Goal: Contribute content

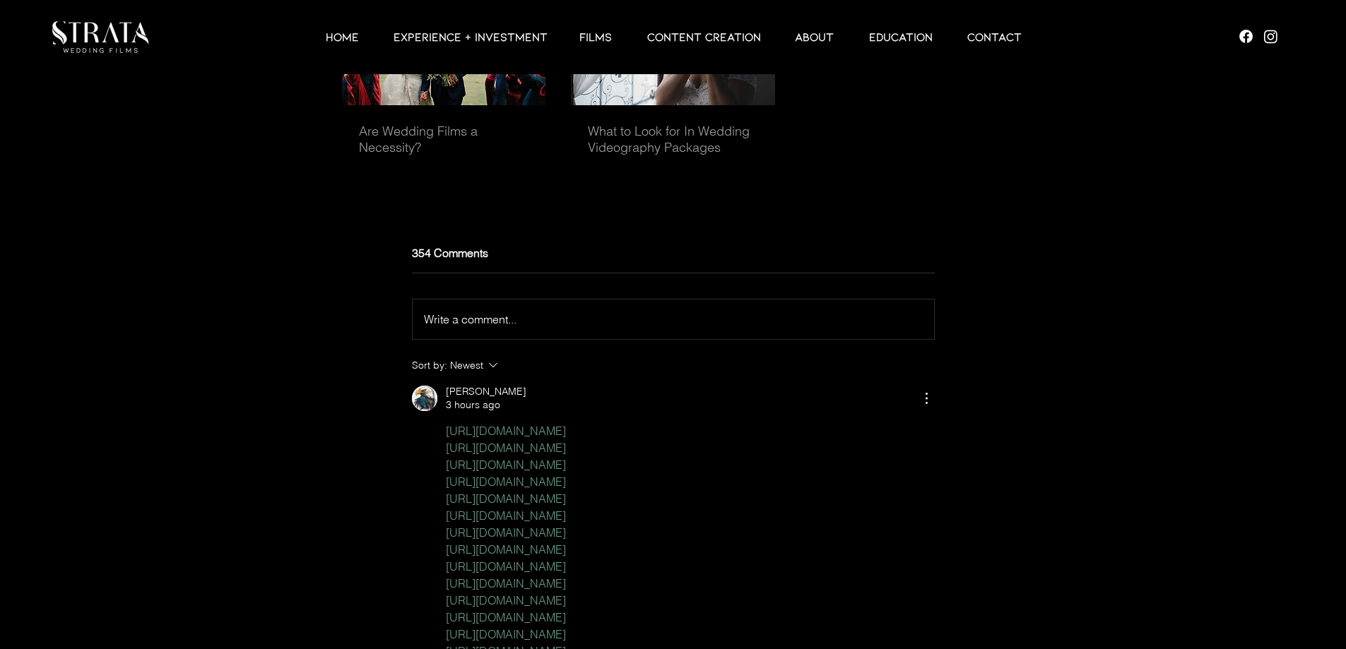
scroll to position [4305, 0]
click at [466, 328] on span "Write a comment..." at bounding box center [470, 321] width 93 height 14
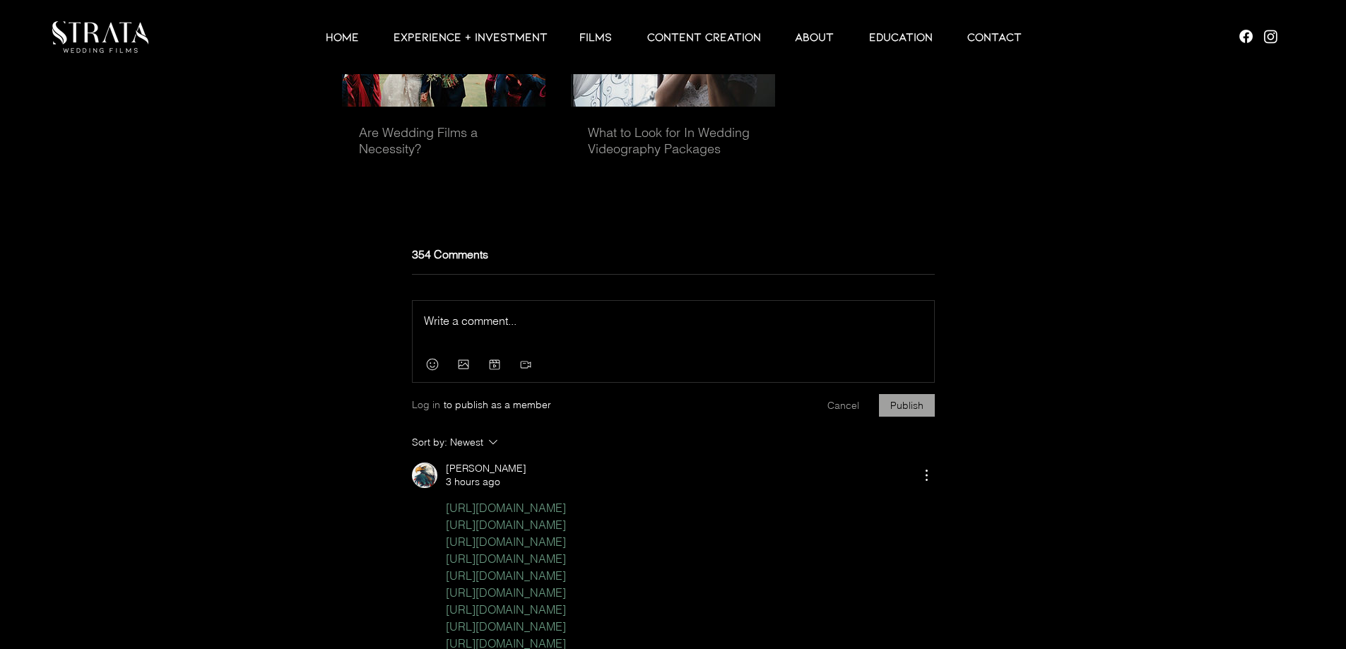
click at [475, 348] on div "Press Esc to exit editor." at bounding box center [673, 324] width 521 height 47
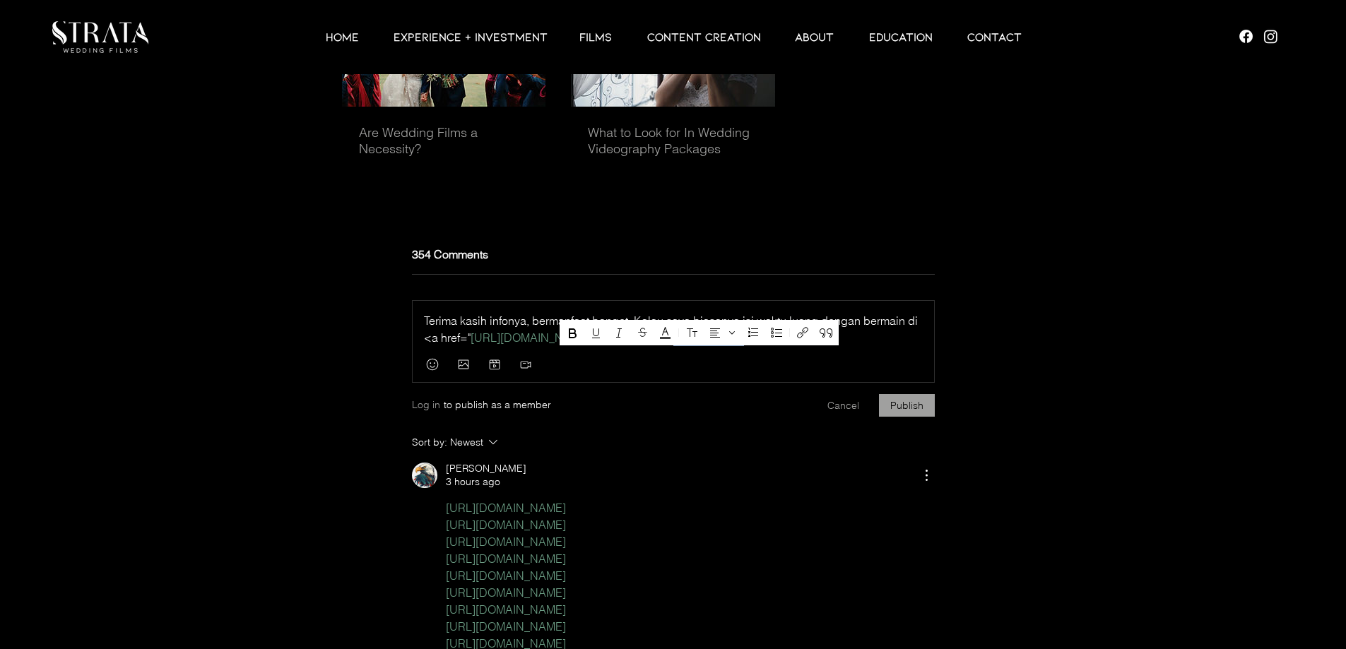
drag, startPoint x: 664, startPoint y: 357, endPoint x: 735, endPoint y: 359, distance: 70.7
drag, startPoint x: 772, startPoint y: 362, endPoint x: 736, endPoint y: 361, distance: 36.0
click at [736, 346] on p "Terima kasih infonya, bermanfaat banget. Kalau saya biasanya isi waktu luang de…" at bounding box center [673, 329] width 499 height 34
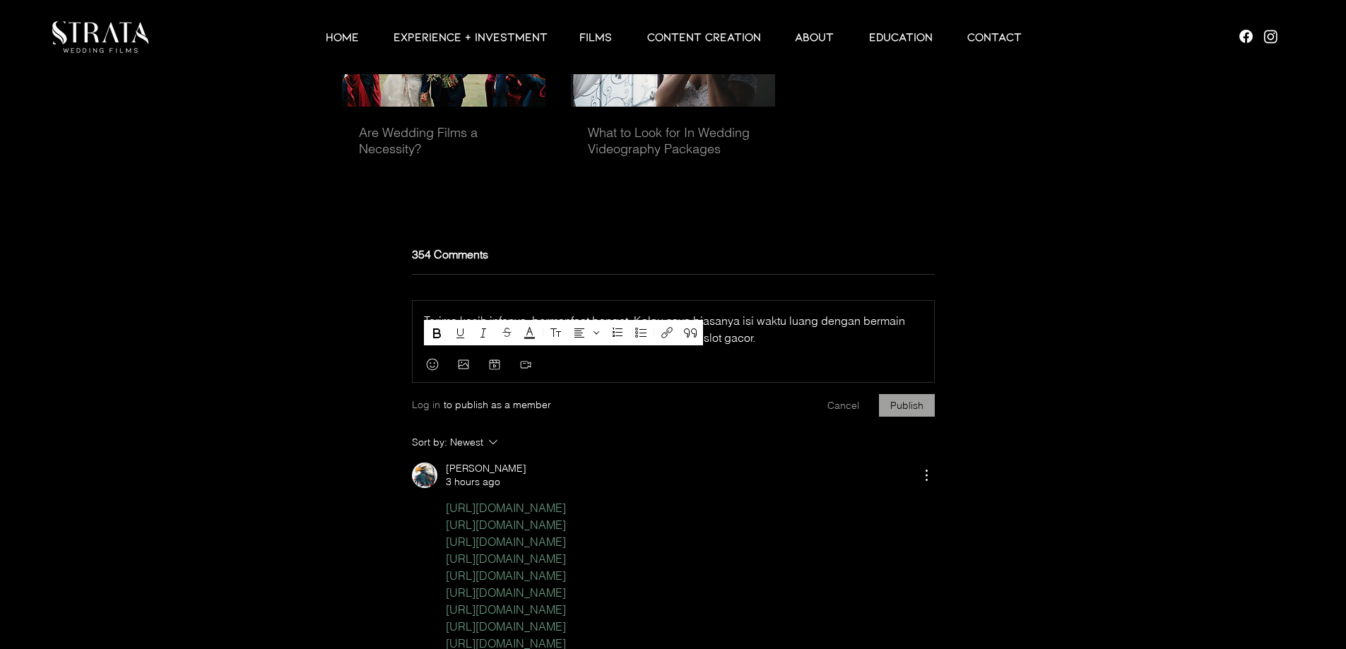
drag, startPoint x: 663, startPoint y: 360, endPoint x: 424, endPoint y: 358, distance: 239.5
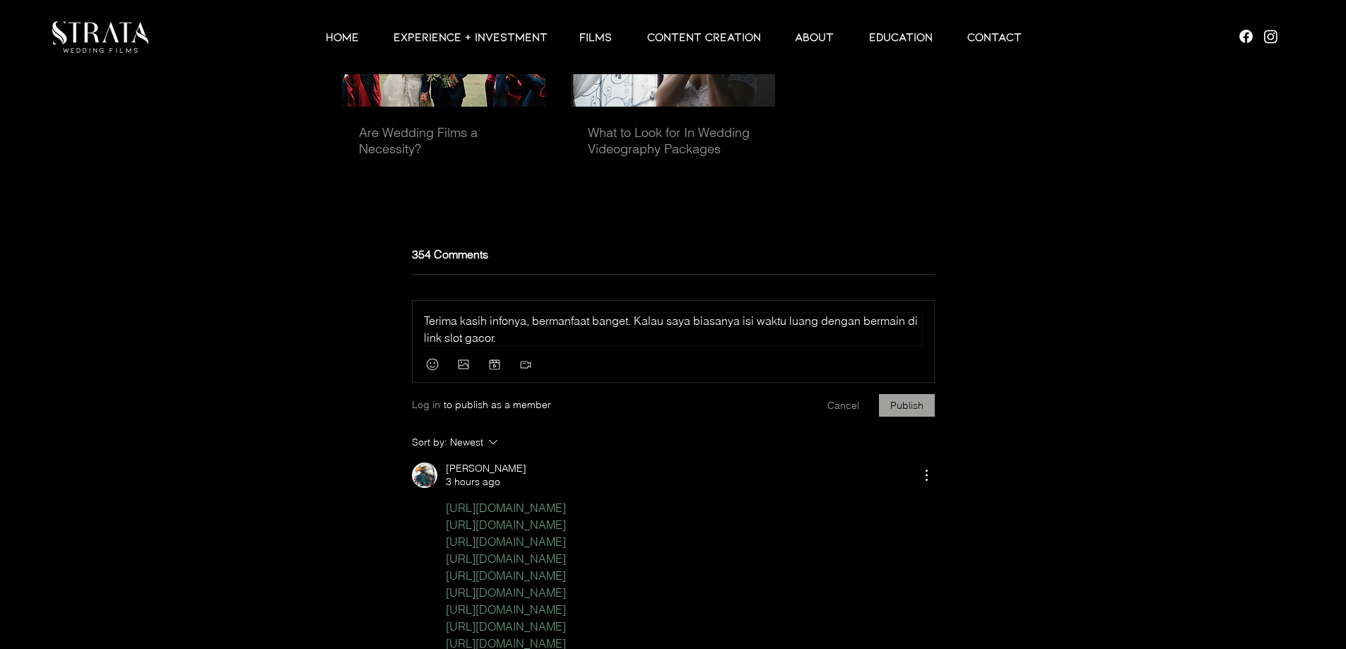
click at [542, 368] on div "main content" at bounding box center [673, 365] width 521 height 35
click at [538, 346] on p "Terima kasih infonya, bermanfaat banget. Kalau saya biasanya isi waktu luang de…" at bounding box center [673, 329] width 499 height 34
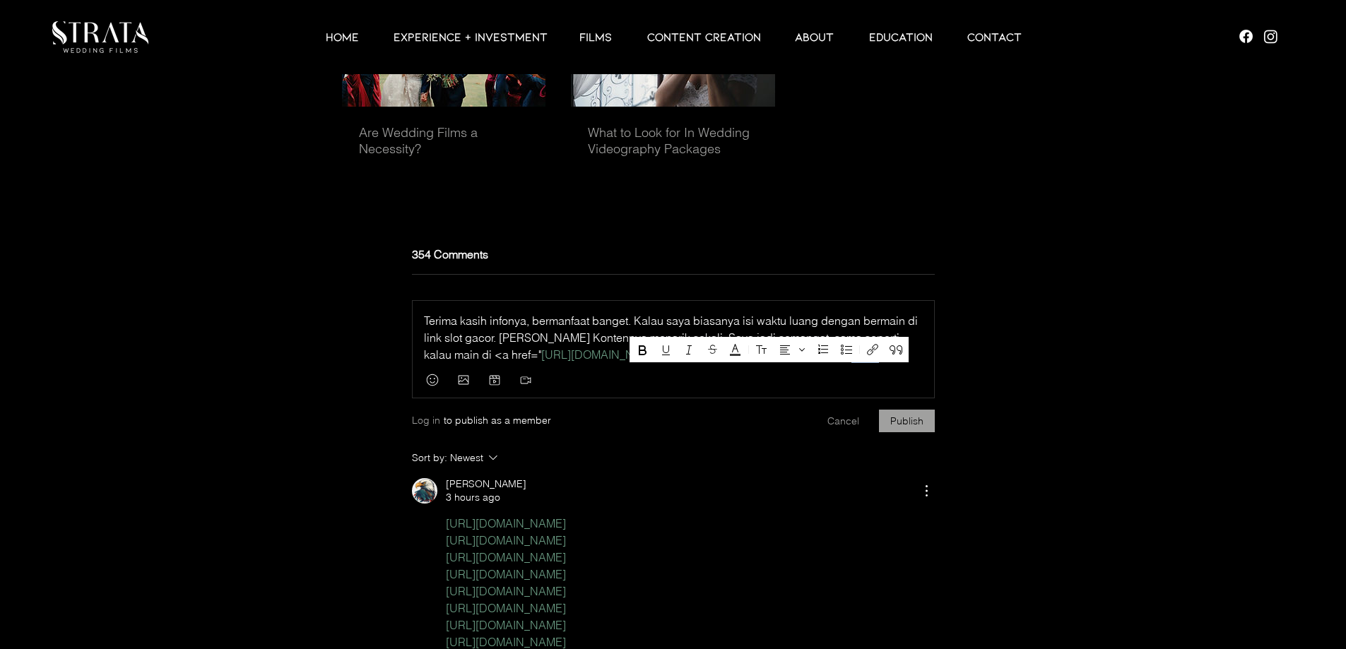
drag, startPoint x: 794, startPoint y: 375, endPoint x: 753, endPoint y: 375, distance: 41.0
click at [753, 363] on p "Terima kasih infonya, bermanfaat banget. Kalau saya biasanya isi waktu luang de…" at bounding box center [673, 337] width 499 height 51
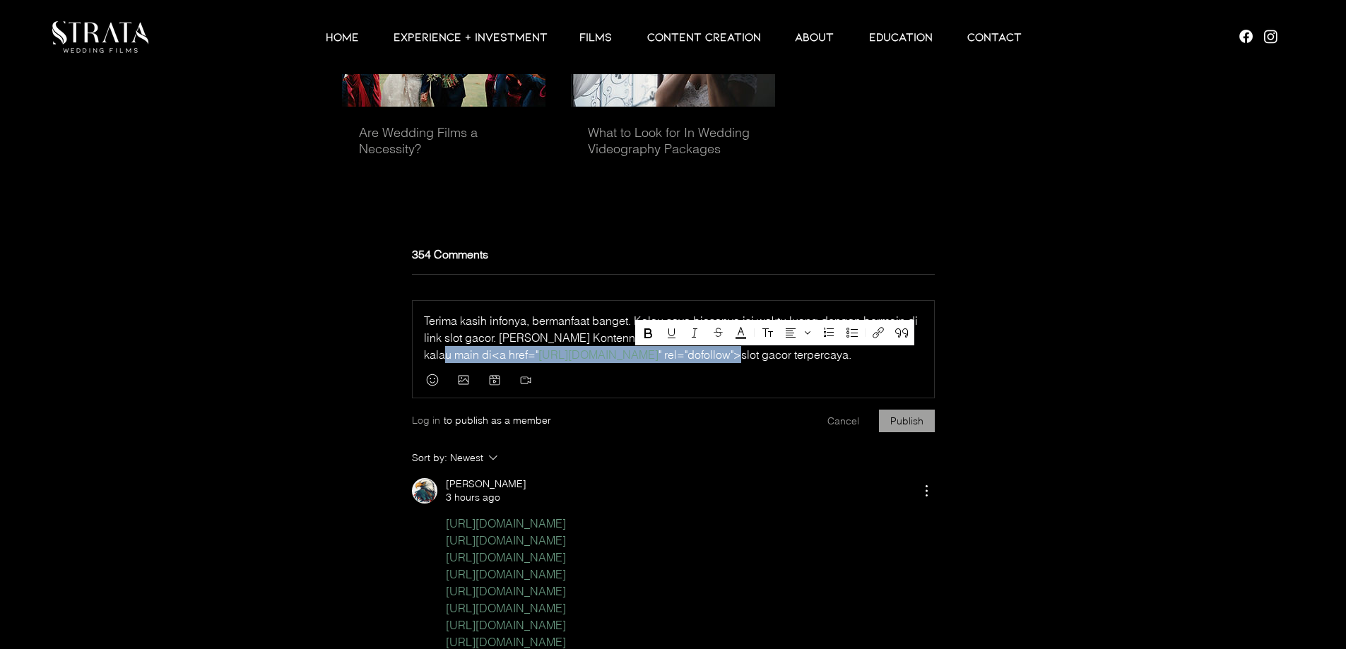
drag, startPoint x: 646, startPoint y: 379, endPoint x: 903, endPoint y: 362, distance: 257.0
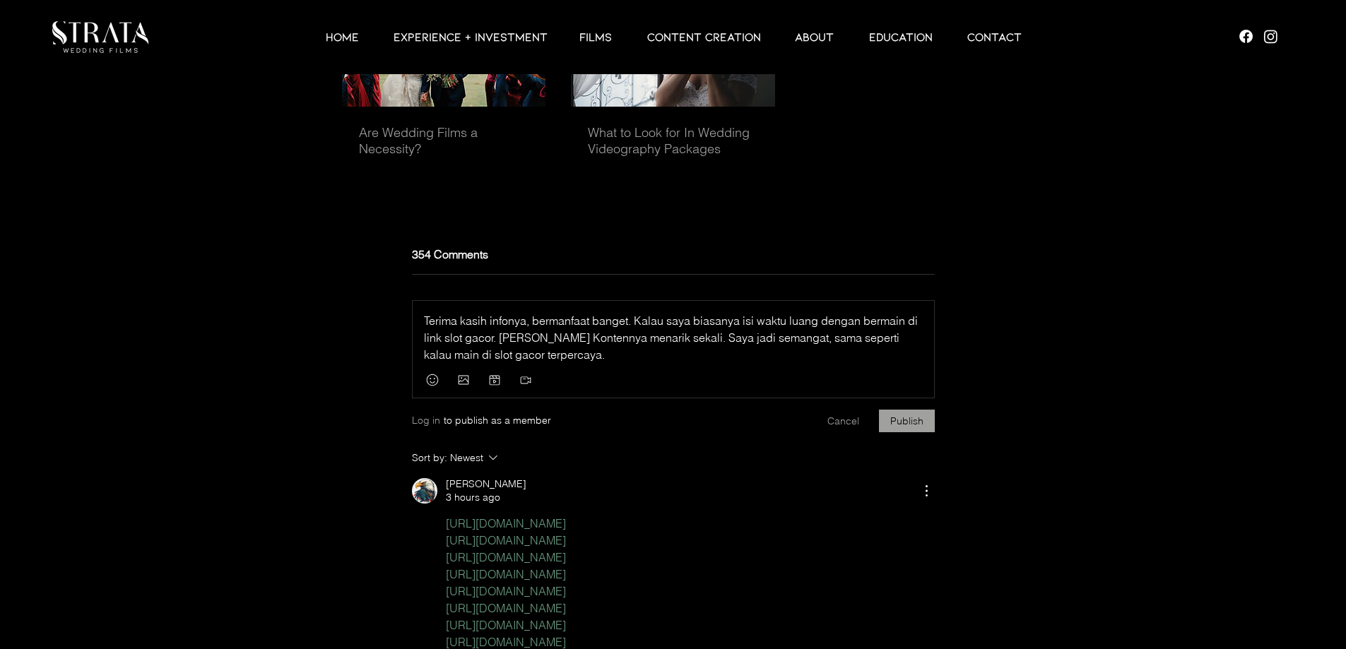
click at [576, 363] on p "Terima kasih infonya, bermanfaat banget. Kalau saya biasanya isi waktu luang de…" at bounding box center [673, 337] width 499 height 51
drag, startPoint x: 422, startPoint y: 358, endPoint x: 494, endPoint y: 357, distance: 71.4
click at [494, 357] on div "Terima kasih infonya, bermanfaat banget. Kalau saya biasanya isi waktu luang de…" at bounding box center [673, 332] width 521 height 62
drag, startPoint x: 492, startPoint y: 357, endPoint x: 421, endPoint y: 357, distance: 71.4
drag, startPoint x: 423, startPoint y: 357, endPoint x: 437, endPoint y: 361, distance: 13.9
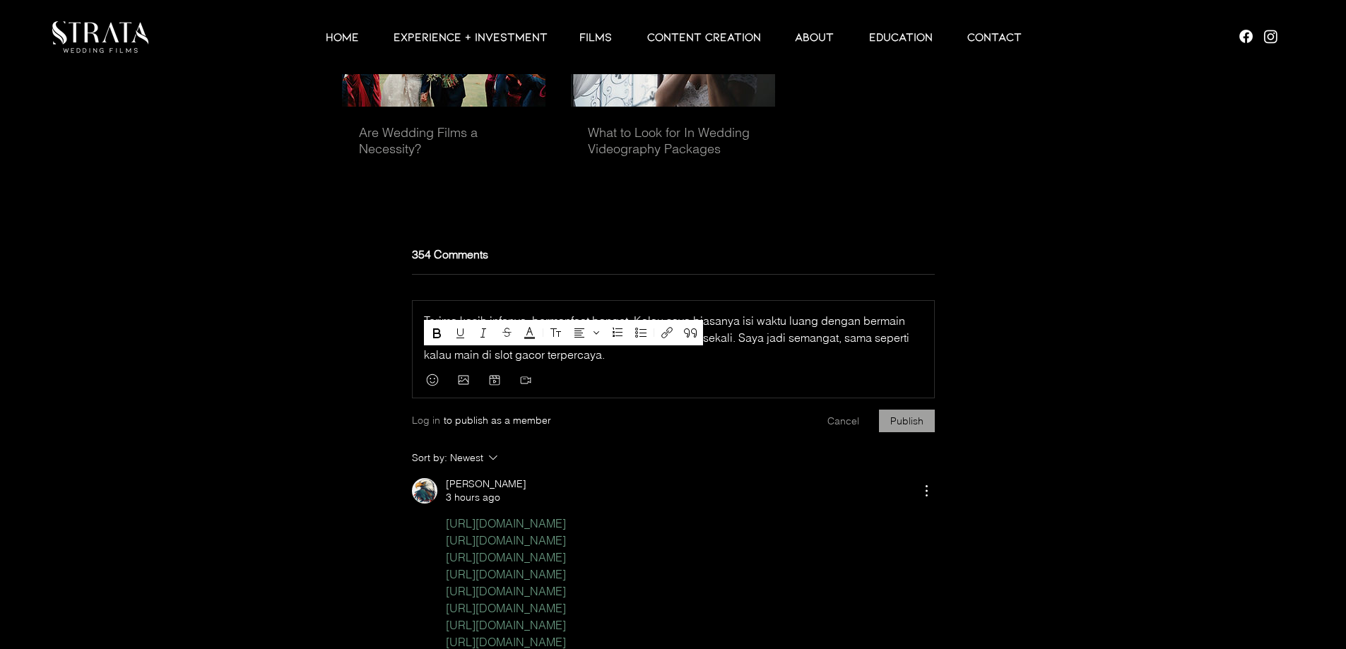
click at [434, 345] on span "link slot gaco" at bounding box center [467, 338] width 67 height 14
drag, startPoint x: 444, startPoint y: 359, endPoint x: 493, endPoint y: 362, distance: 49.5
click at [664, 334] on icon "Link (Ctrl+K)" at bounding box center [666, 332] width 17 height 17
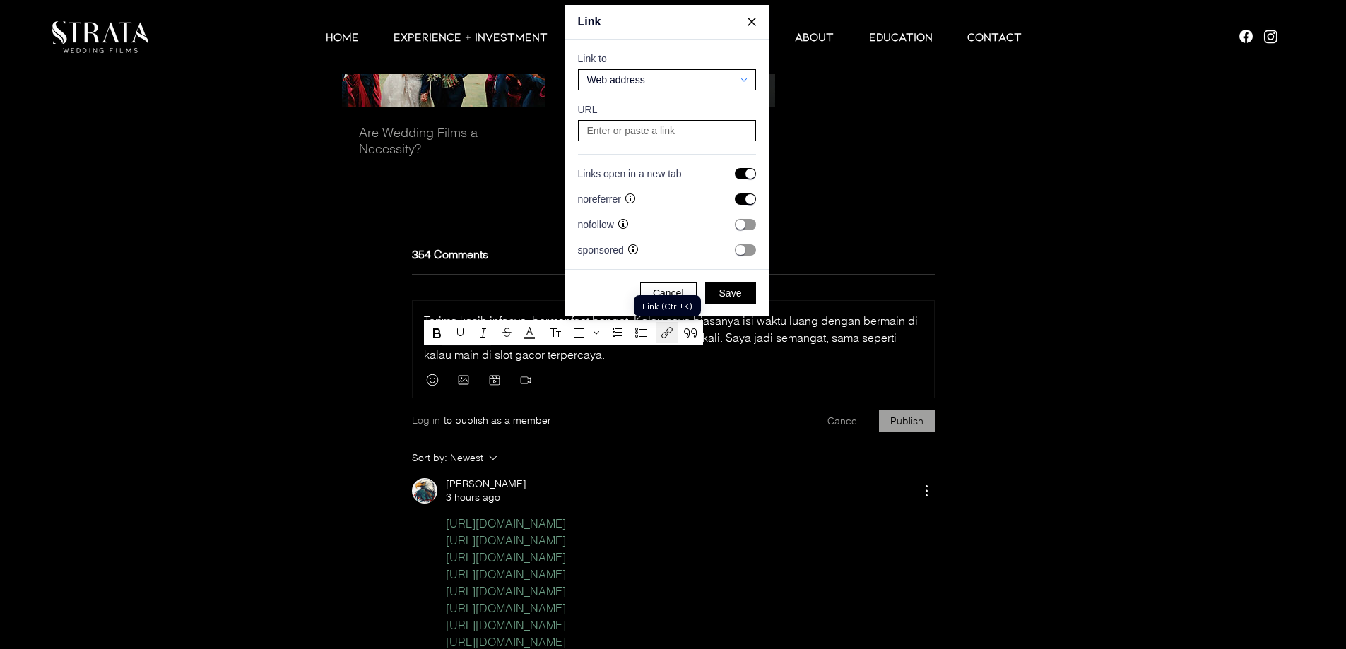
scroll to position [2819, 2699]
click at [596, 138] on input at bounding box center [667, 131] width 168 height 20
paste input "[URL][DOMAIN_NAME]"
type input "[URL][DOMAIN_NAME]"
click at [723, 291] on span "Save" at bounding box center [730, 293] width 23 height 13
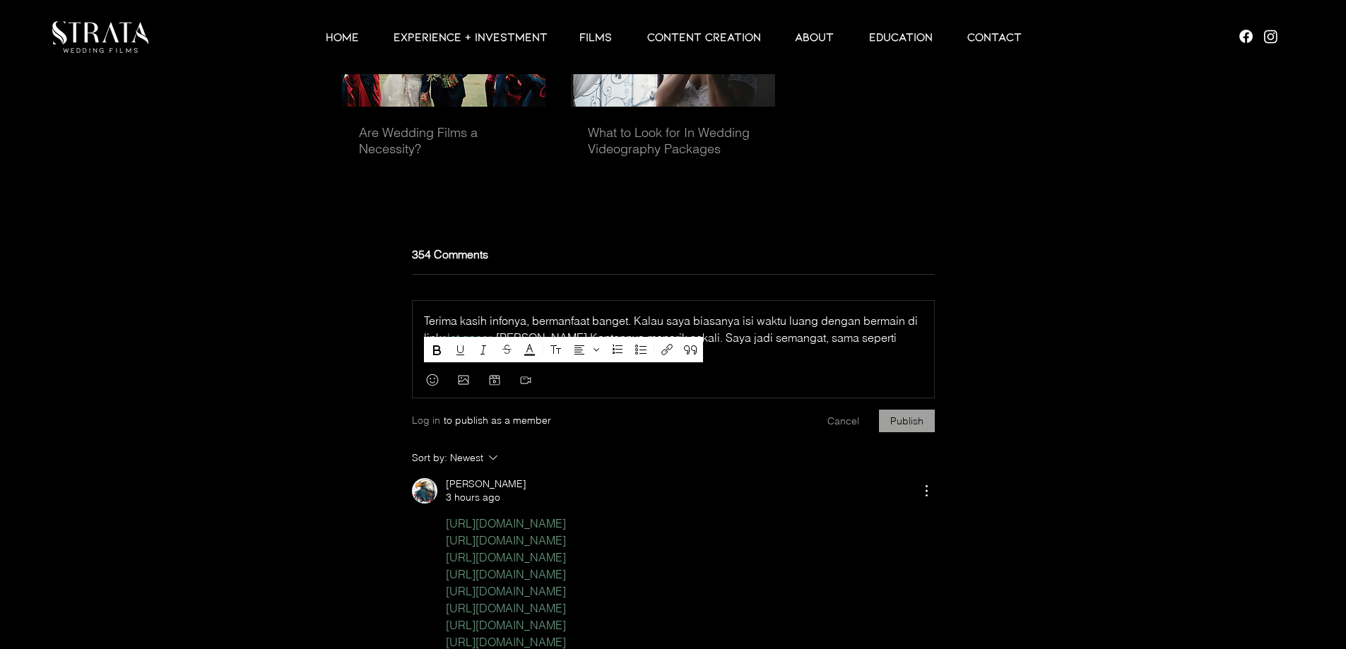
drag, startPoint x: 425, startPoint y: 377, endPoint x: 530, endPoint y: 377, distance: 105.3
click at [530, 363] on p "Terima kasih infonya, bermanfaat banget. Kalau saya biasanya isi waktu luang de…" at bounding box center [673, 337] width 499 height 51
click at [670, 350] on icon "Link (Ctrl+K)" at bounding box center [666, 349] width 17 height 17
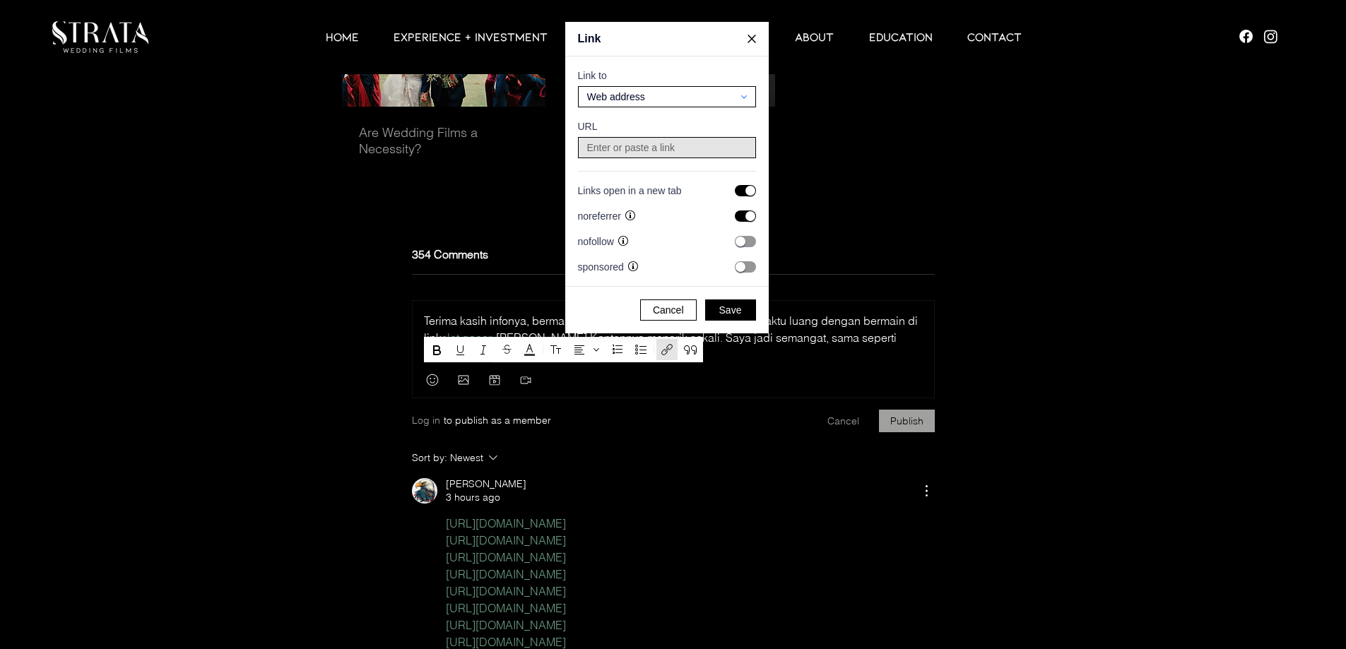
click at [624, 150] on input at bounding box center [667, 148] width 168 height 20
paste input "[URL][DOMAIN_NAME]"
type input "[URL][DOMAIN_NAME]"
click at [750, 308] on button "Save" at bounding box center [730, 310] width 51 height 21
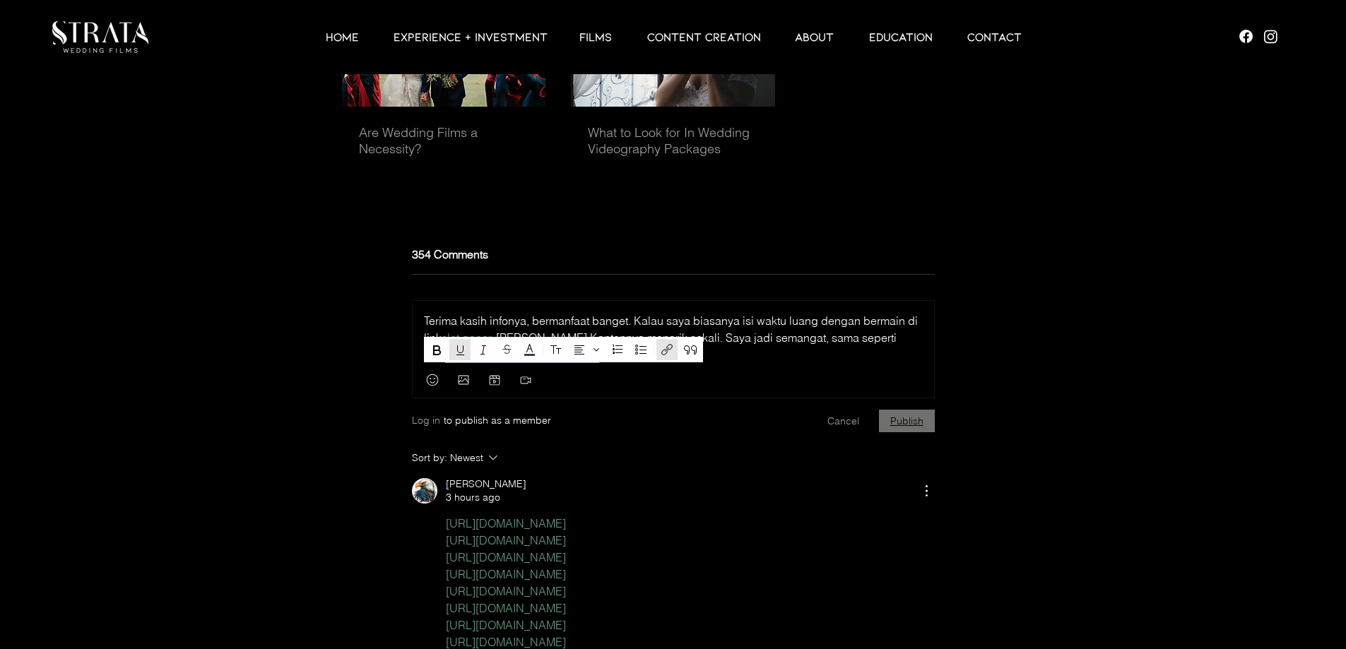
click at [918, 432] on button "Publish" at bounding box center [907, 421] width 56 height 23
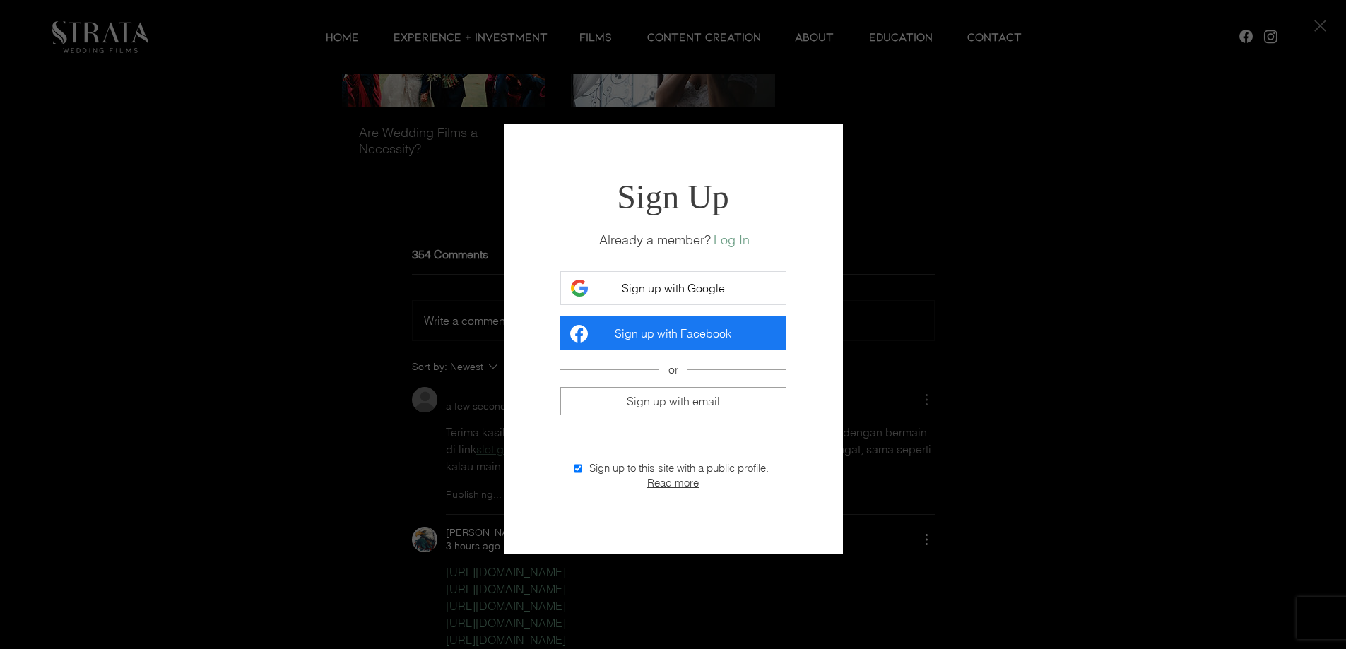
scroll to position [0, 0]
click at [694, 285] on span "Sign up with Google" at bounding box center [673, 288] width 103 height 14
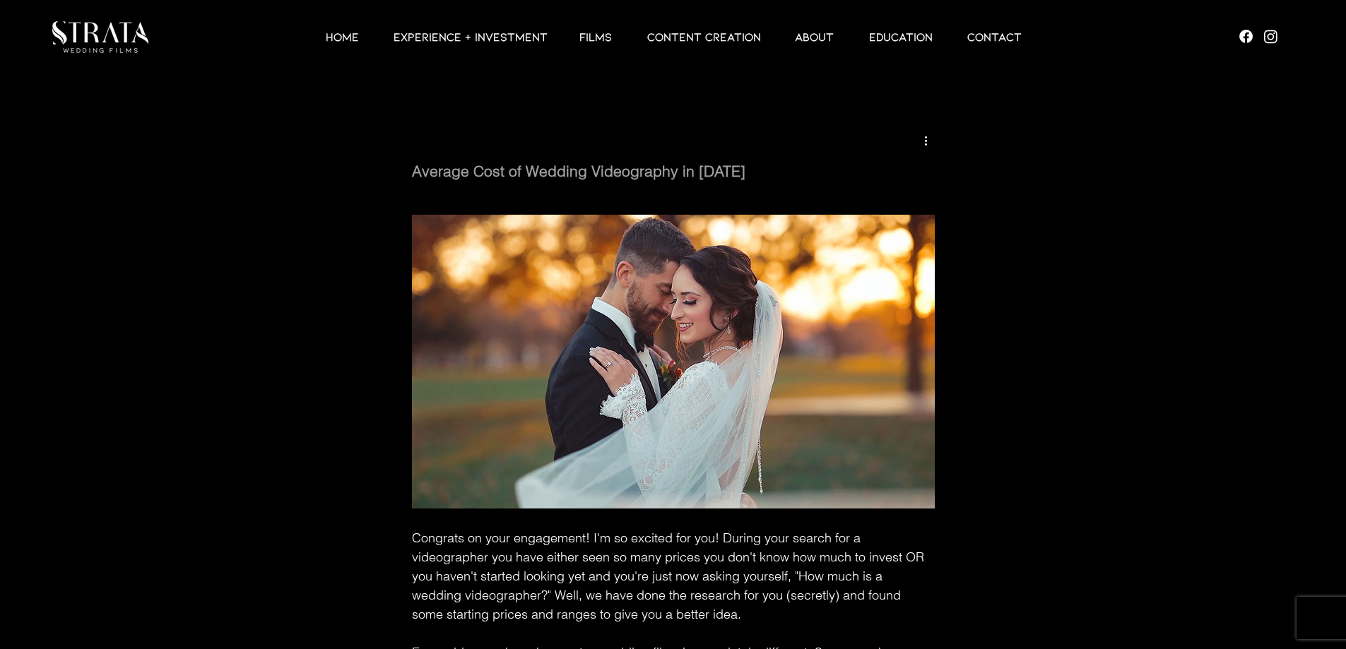
scroll to position [4305, 0]
